Goal: Task Accomplishment & Management: Complete application form

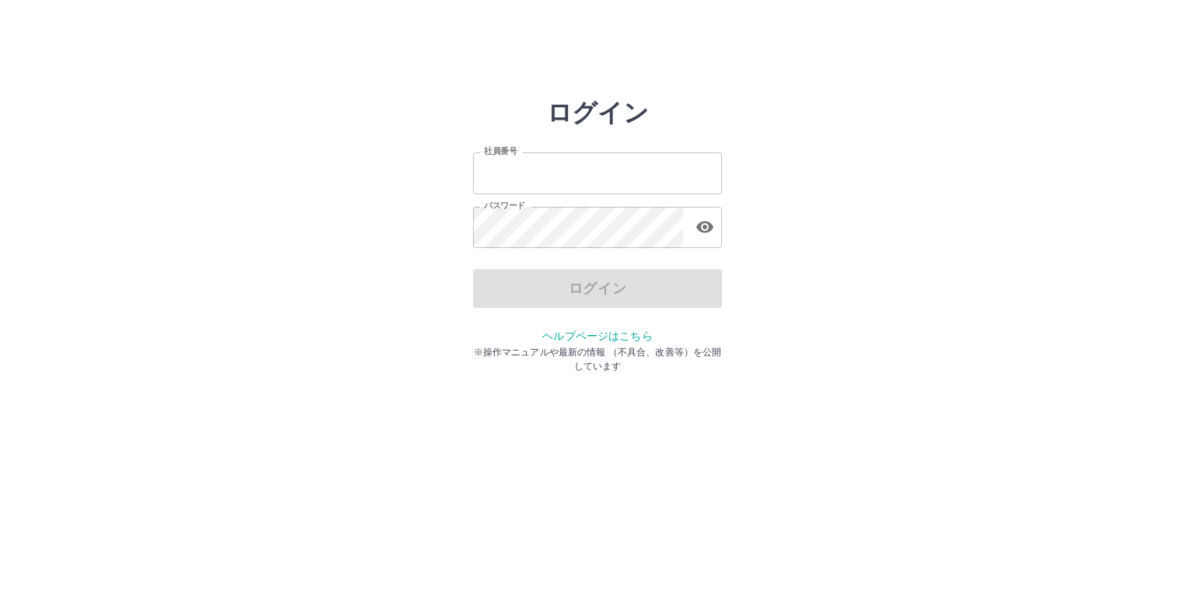
type input "*******"
click at [622, 292] on div "ログイン" at bounding box center [597, 288] width 249 height 39
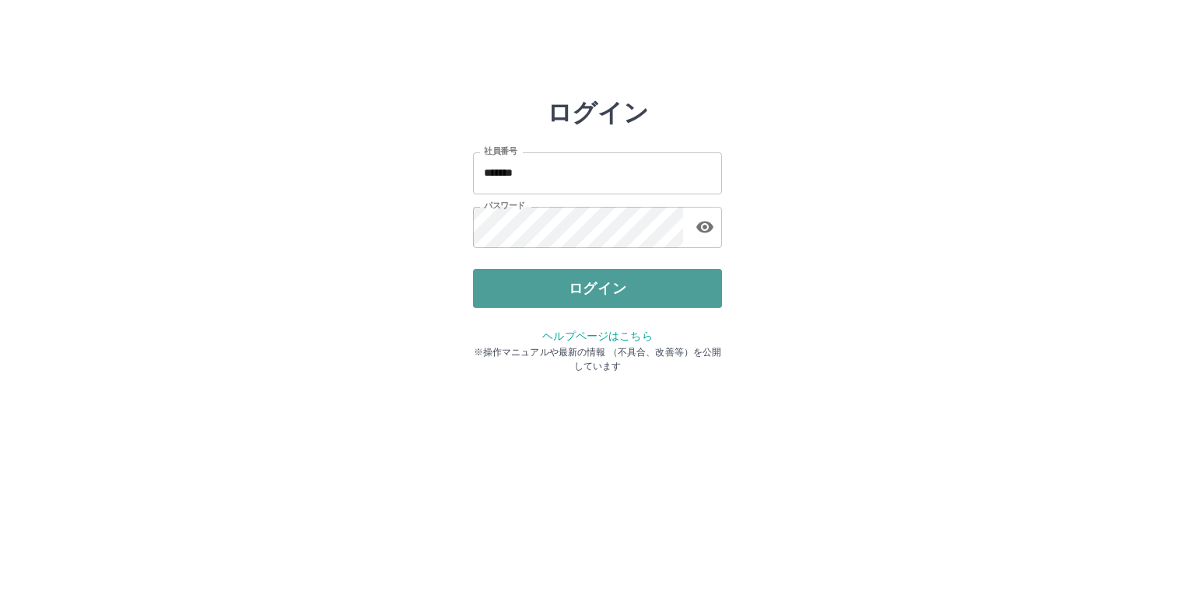
click at [626, 293] on button "ログイン" at bounding box center [597, 288] width 249 height 39
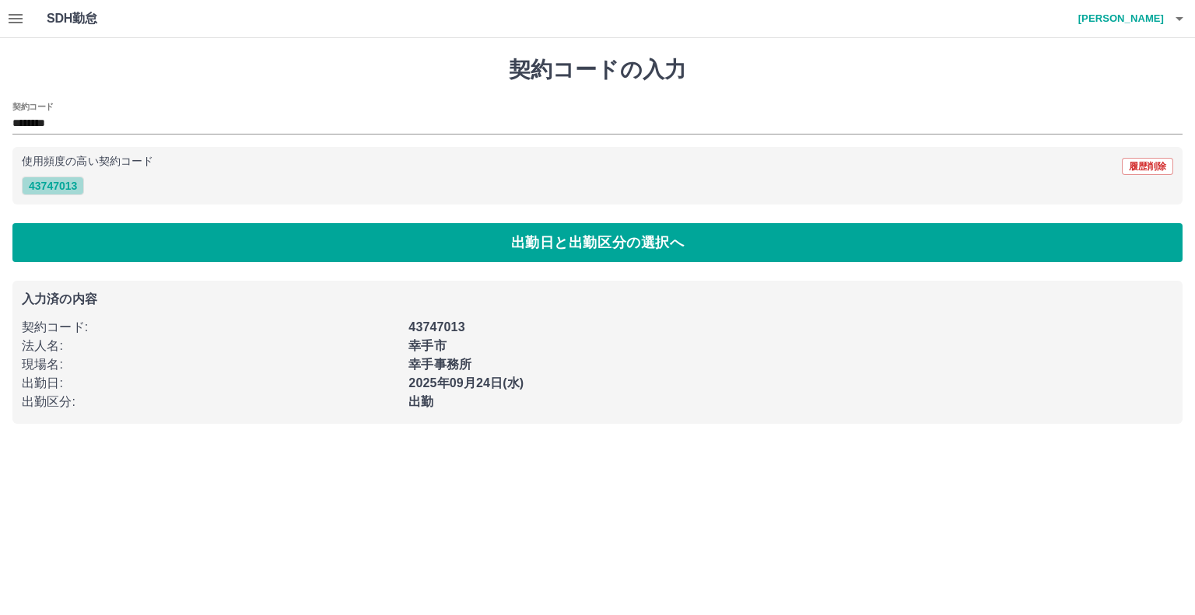
click at [65, 186] on button "43747013" at bounding box center [53, 186] width 62 height 19
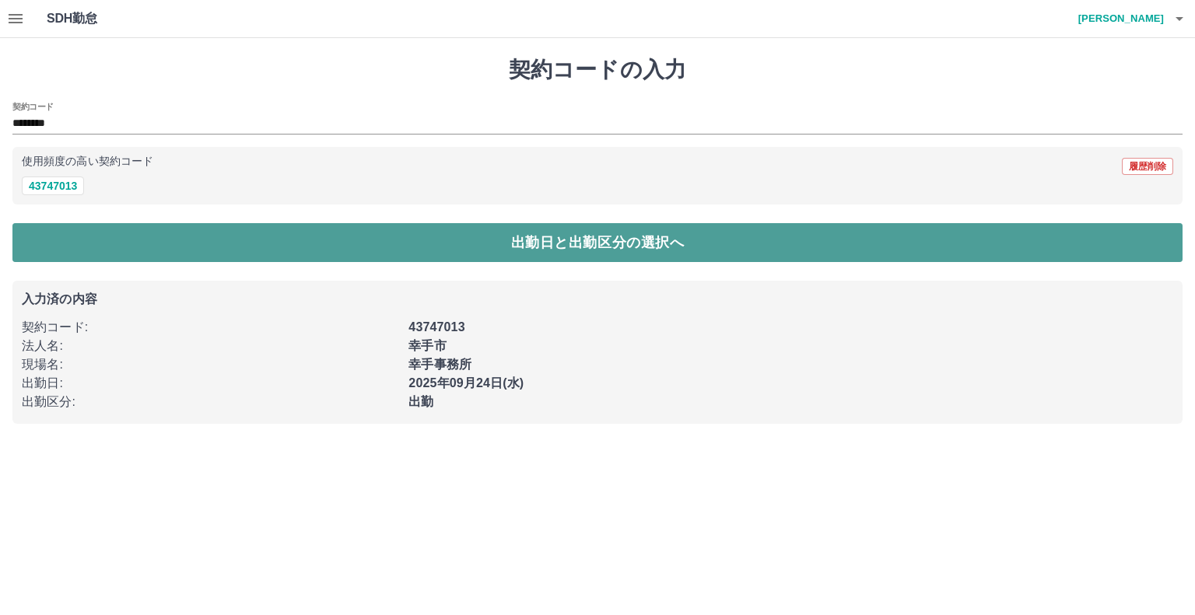
click at [610, 245] on button "出勤日と出勤区分の選択へ" at bounding box center [597, 242] width 1170 height 39
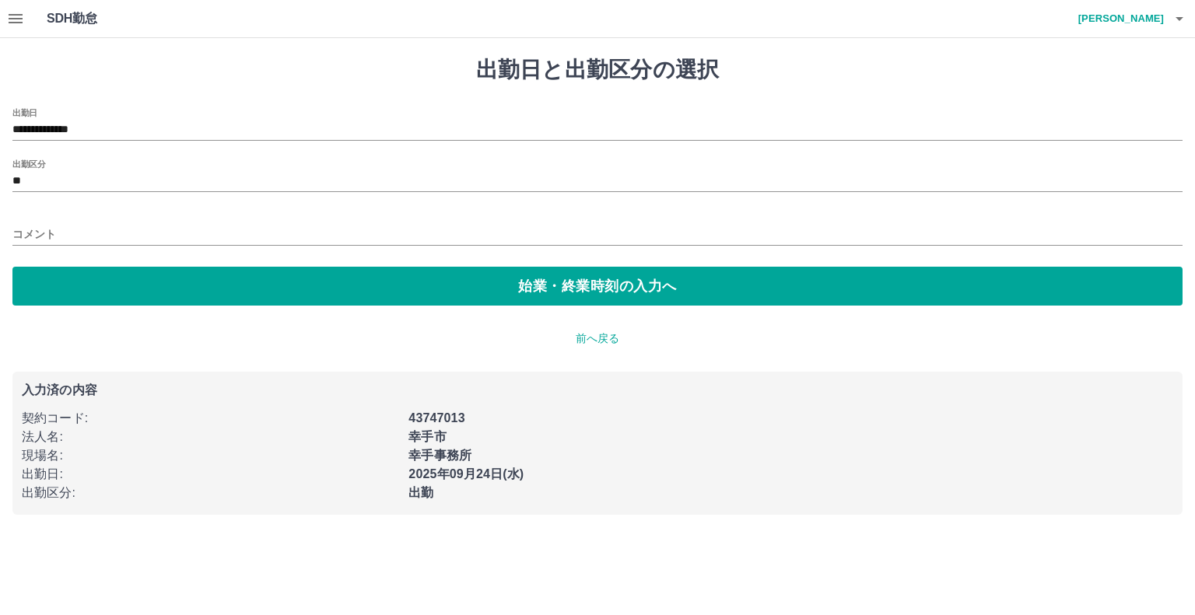
click at [114, 218] on div "コメント" at bounding box center [597, 229] width 1170 height 37
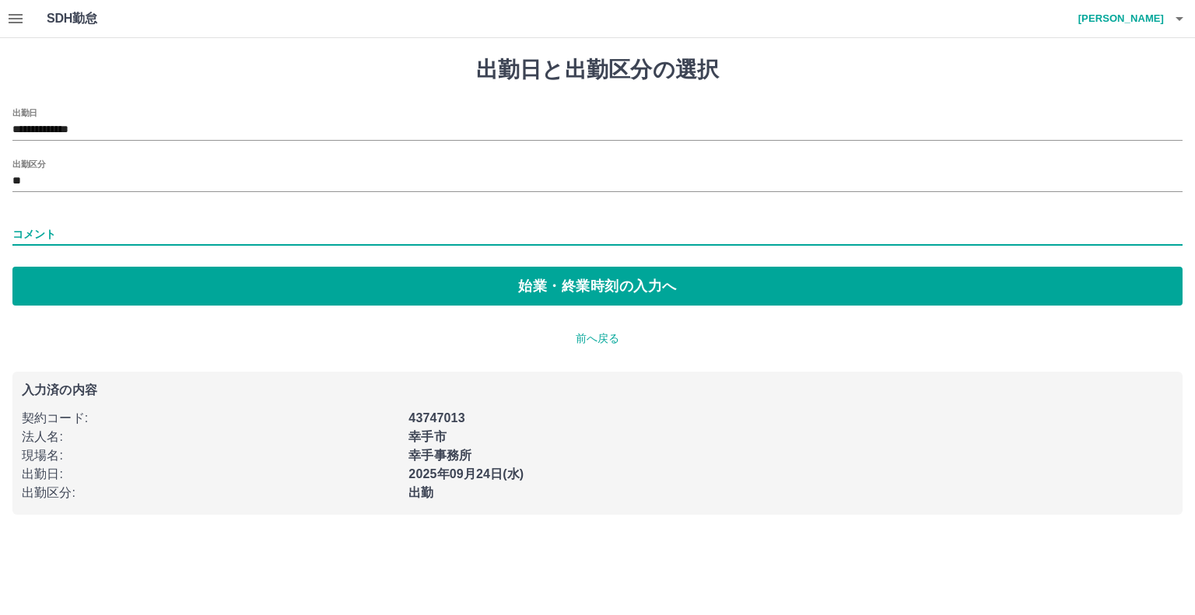
click at [108, 233] on input "コメント" at bounding box center [597, 234] width 1170 height 23
click at [85, 232] on input "コメント" at bounding box center [597, 234] width 1170 height 23
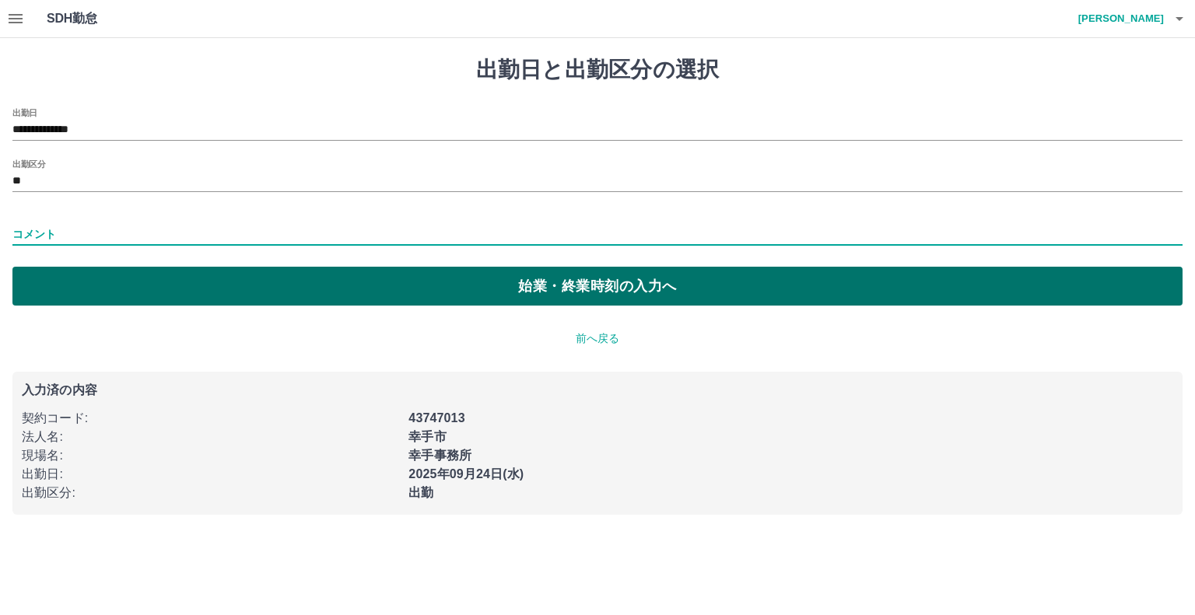
click at [496, 287] on button "始業・終業時刻の入力へ" at bounding box center [597, 286] width 1170 height 39
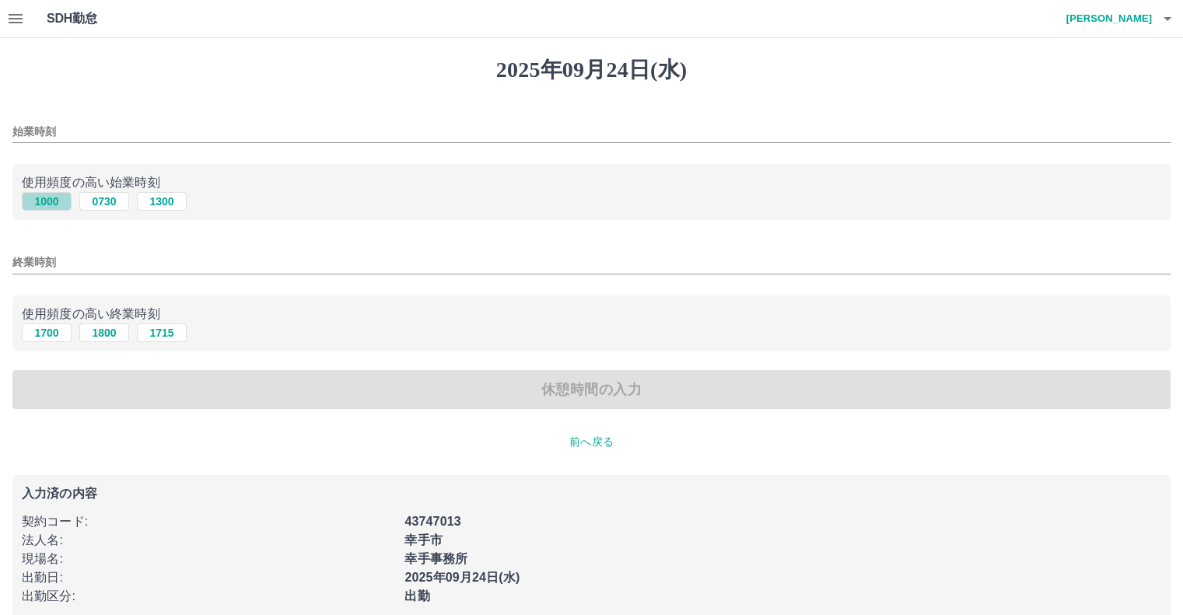
click at [40, 201] on button "1000" at bounding box center [47, 201] width 50 height 19
type input "****"
click at [40, 204] on button "1000" at bounding box center [47, 201] width 50 height 19
click at [117, 332] on button "1800" at bounding box center [104, 333] width 50 height 19
type input "****"
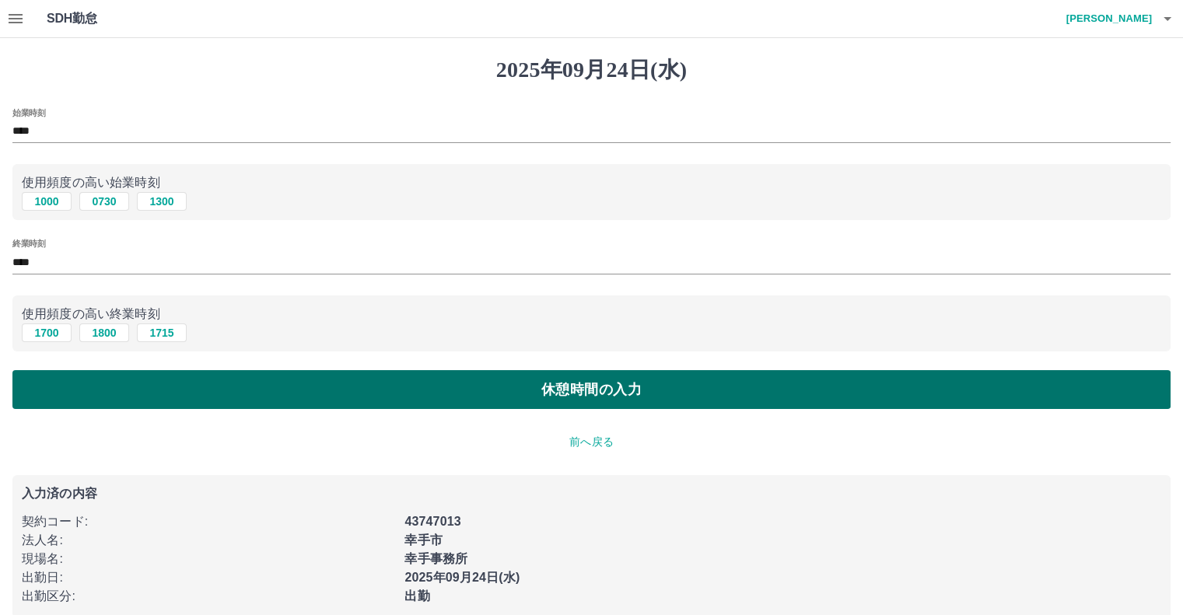
click at [153, 388] on button "休憩時間の入力" at bounding box center [591, 389] width 1158 height 39
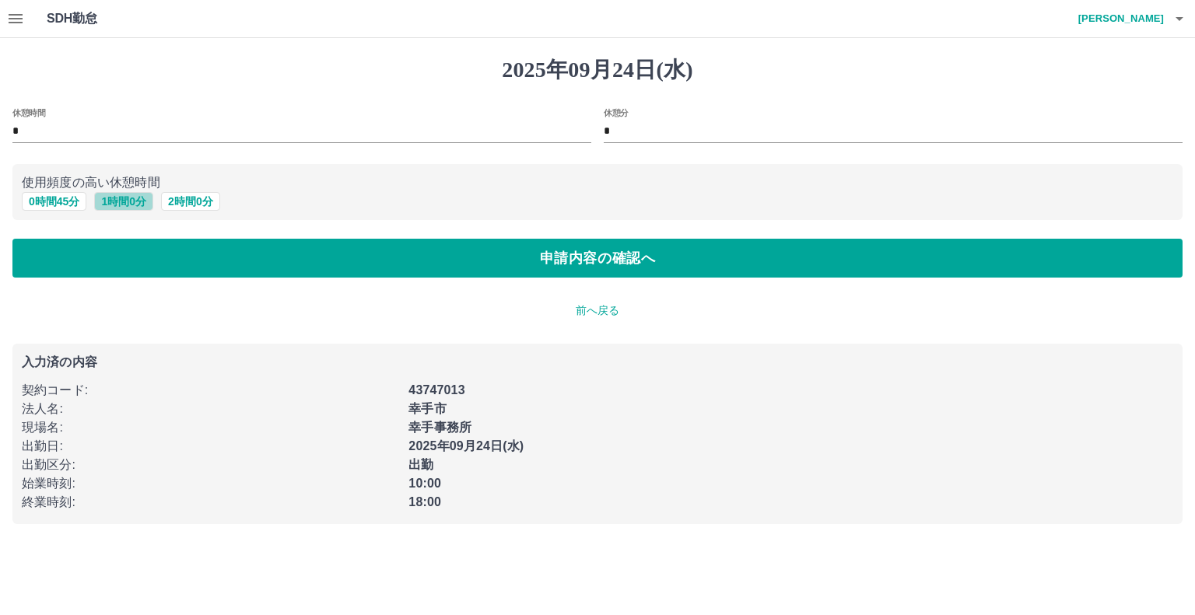
click at [124, 198] on button "1 時間 0 分" at bounding box center [123, 201] width 59 height 19
type input "*"
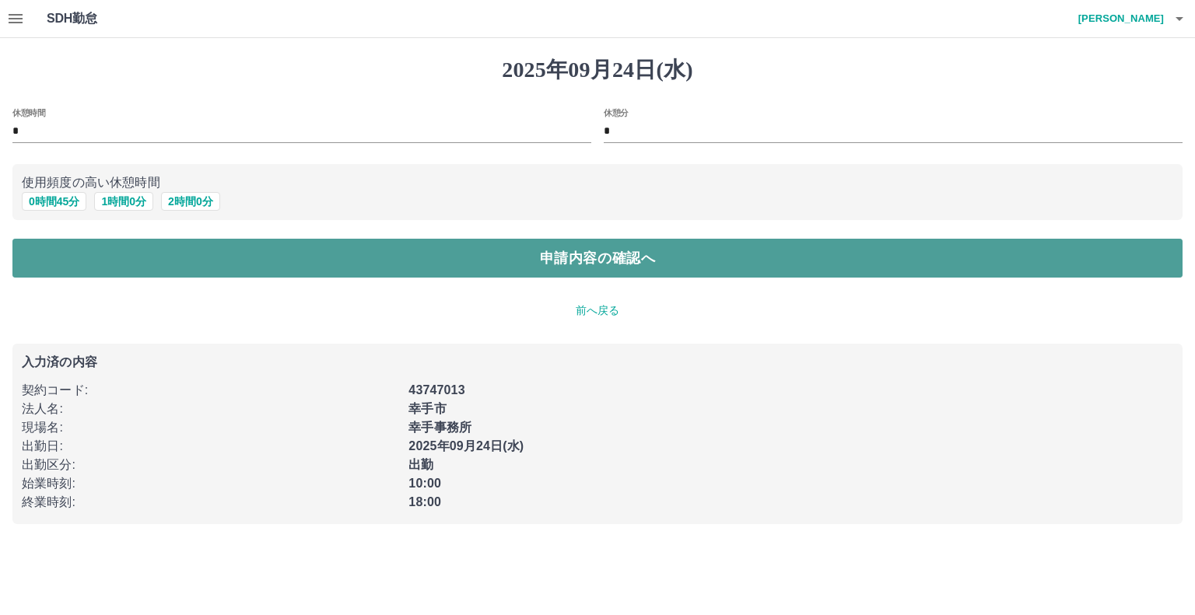
click at [151, 251] on button "申請内容の確認へ" at bounding box center [597, 258] width 1170 height 39
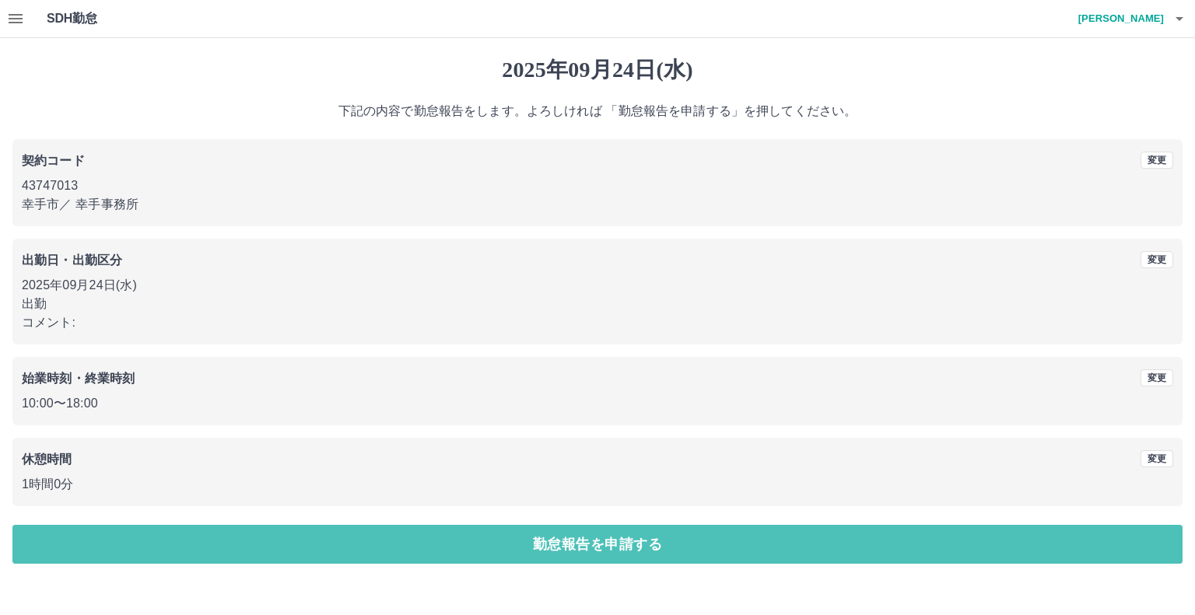
drag, startPoint x: 592, startPoint y: 540, endPoint x: 573, endPoint y: 529, distance: 22.3
click at [592, 539] on button "勤怠報告を申請する" at bounding box center [597, 544] width 1170 height 39
